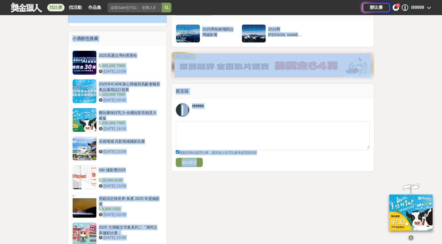
scroll to position [586, 0]
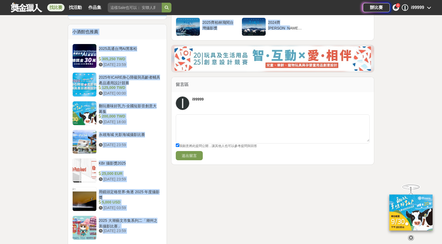
drag, startPoint x: 175, startPoint y: 64, endPoint x: 337, endPoint y: 20, distance: 167.6
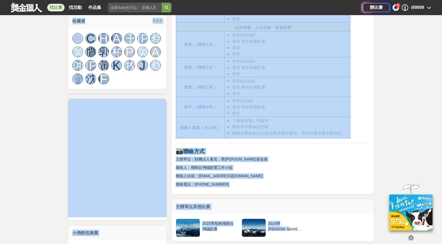
scroll to position [370, 0]
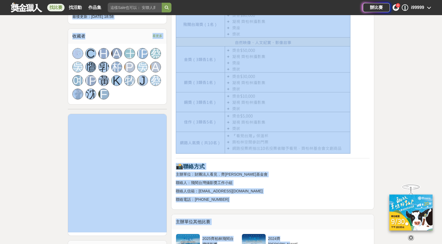
copy div "2025齊柏林飛閱台灣攝影獎 收藏 前往比賽網站 總獎金 425,000 TWD 最高獎金 80,000 TWD 身分限制 不限 國籍/地區限制 不限 2,7…"
click at [307, 183] on p "聯絡人： 飛閱台灣攝影獎工作小組" at bounding box center [273, 183] width 194 height 6
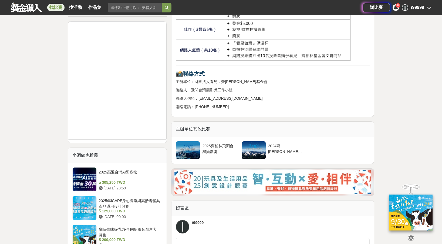
scroll to position [478, 0]
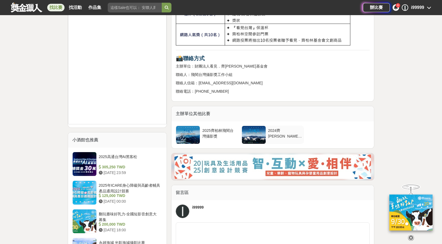
click at [256, 136] on div at bounding box center [254, 135] width 24 height 18
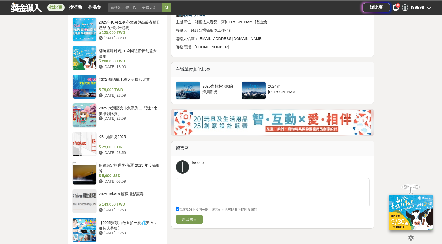
scroll to position [532, 0]
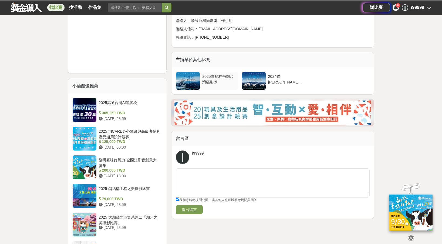
click at [201, 75] on div "2025齊柏林飛閱台灣攝影獎" at bounding box center [219, 81] width 38 height 18
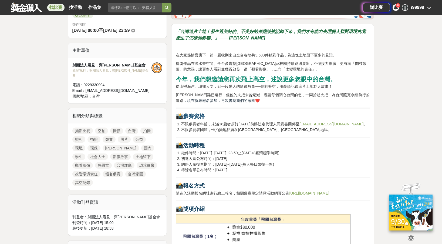
scroll to position [189, 0]
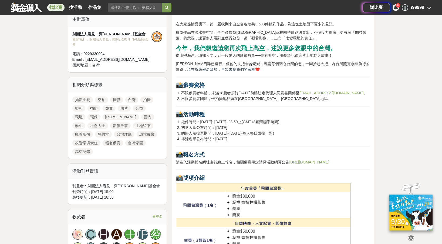
click at [320, 163] on link "https://2025aerialaward.chipolin.org" at bounding box center [309, 162] width 40 height 4
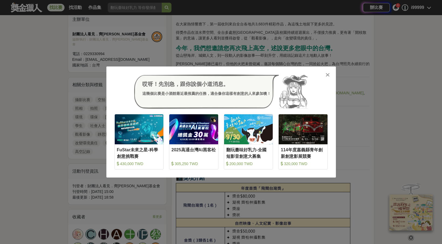
click at [329, 74] on icon at bounding box center [328, 74] width 4 height 5
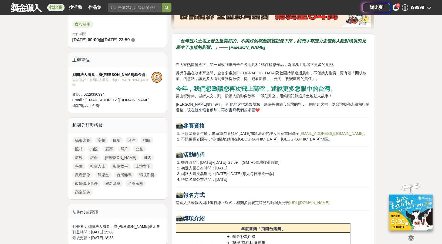
scroll to position [81, 0]
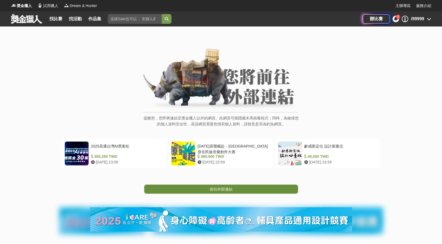
click at [219, 188] on span "前往外部連結" at bounding box center [221, 189] width 23 height 4
